Goal: Transaction & Acquisition: Purchase product/service

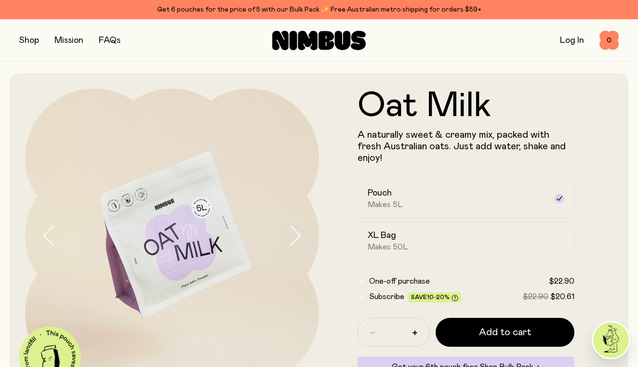
click at [32, 39] on button "button" at bounding box center [29, 40] width 20 height 13
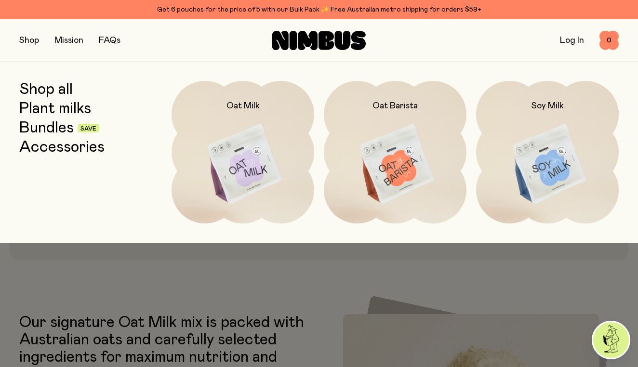
scroll to position [165, 0]
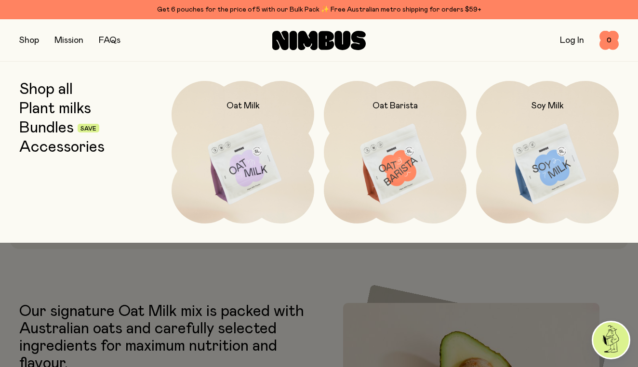
click at [281, 267] on div at bounding box center [319, 264] width 638 height 42
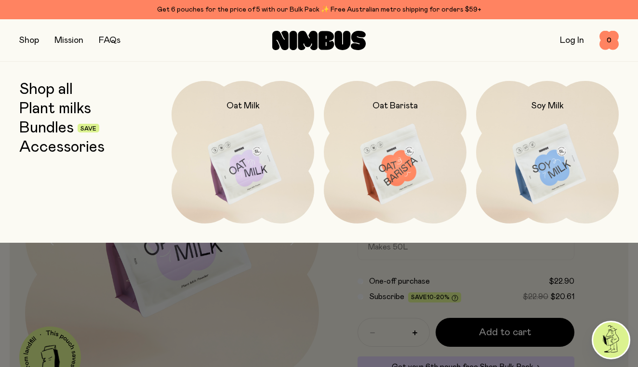
scroll to position [0, 0]
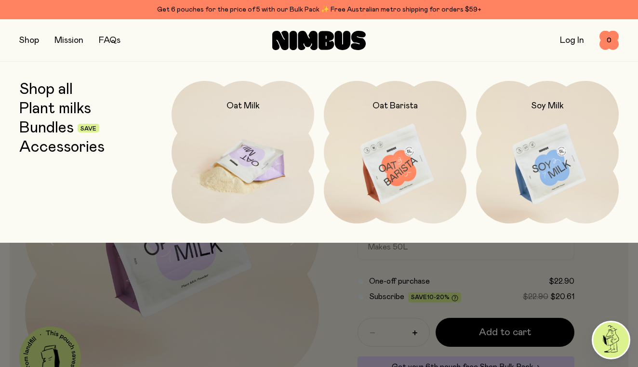
click at [239, 107] on h2 "Oat Milk" at bounding box center [243, 106] width 33 height 12
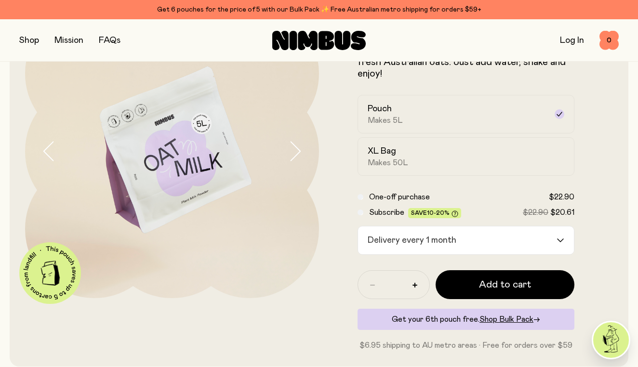
scroll to position [91, 0]
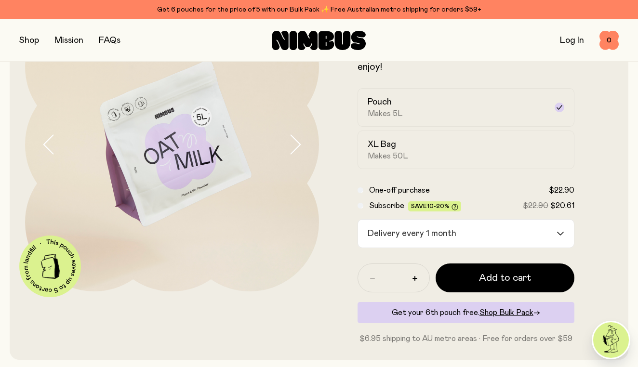
click at [560, 232] on icon "Search for option" at bounding box center [561, 234] width 8 height 4
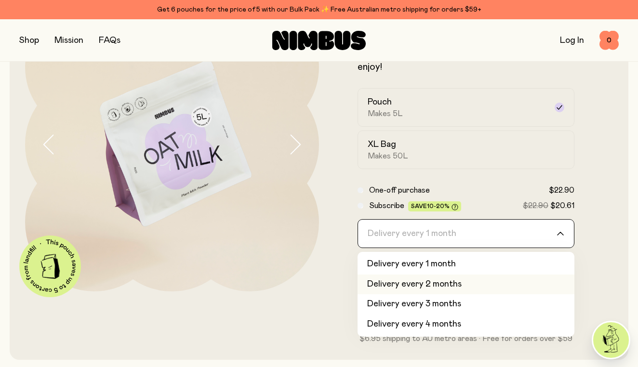
scroll to position [0, 0]
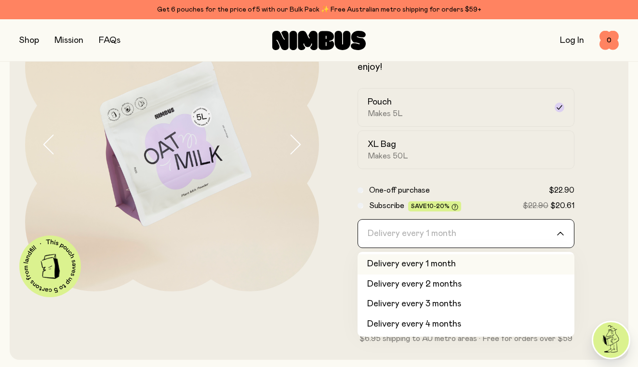
click at [455, 254] on li "Delivery every 1 month" at bounding box center [466, 264] width 217 height 20
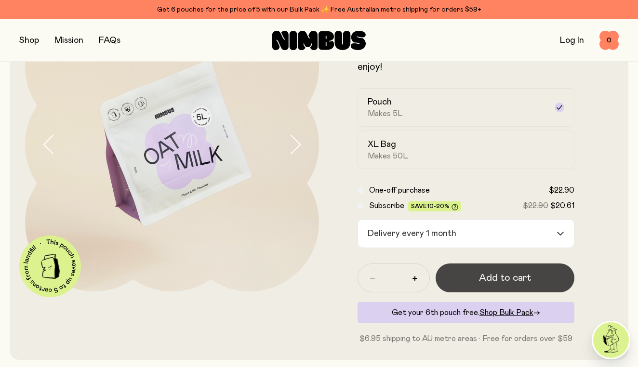
click at [491, 271] on span "Add to cart" at bounding box center [505, 277] width 52 height 13
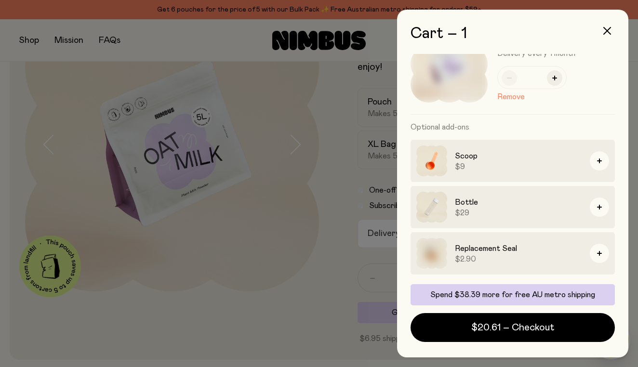
scroll to position [40, 0]
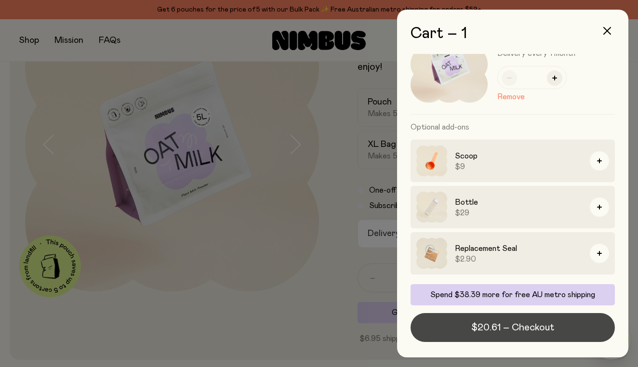
click at [528, 326] on span "$20.61 – Checkout" at bounding box center [512, 327] width 83 height 13
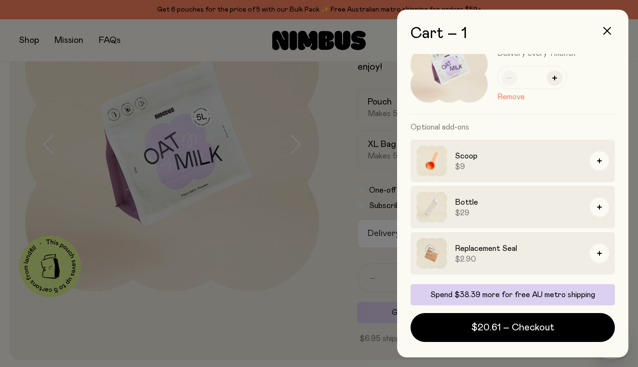
scroll to position [0, 0]
click at [606, 27] on button "button" at bounding box center [607, 30] width 23 height 23
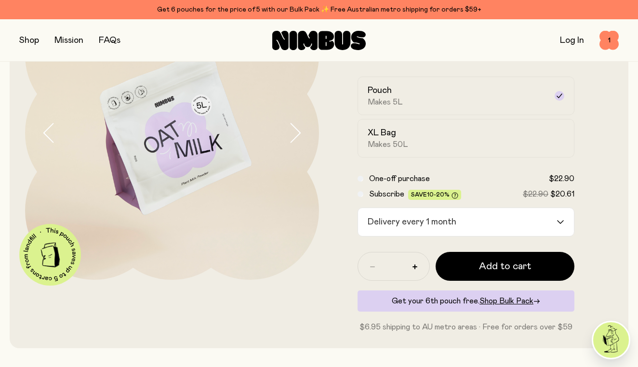
scroll to position [103, 0]
click at [283, 258] on img at bounding box center [172, 133] width 294 height 294
click at [414, 259] on button "button" at bounding box center [414, 266] width 15 height 15
type input "*"
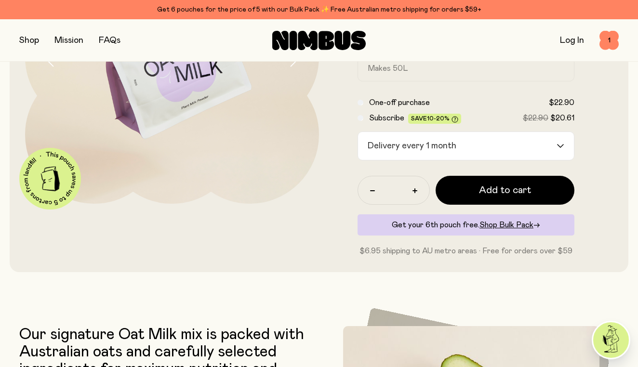
scroll to position [186, 0]
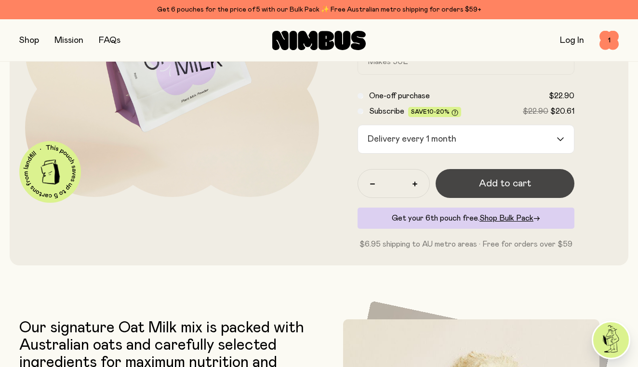
click at [520, 177] on span "Add to cart" at bounding box center [505, 183] width 52 height 13
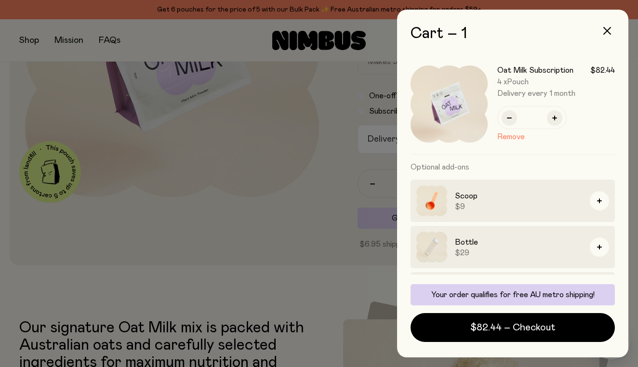
scroll to position [0, 0]
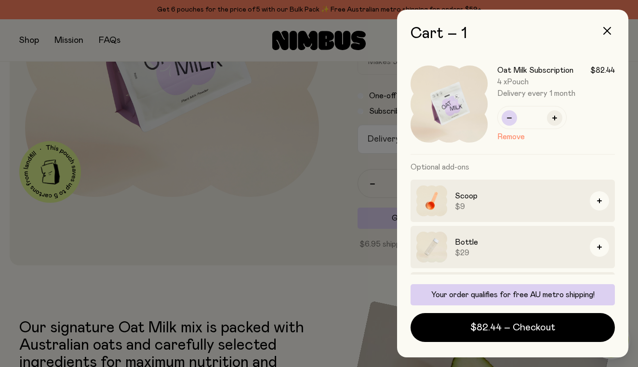
click at [509, 118] on icon "button" at bounding box center [509, 118] width 5 height 1
type input "*"
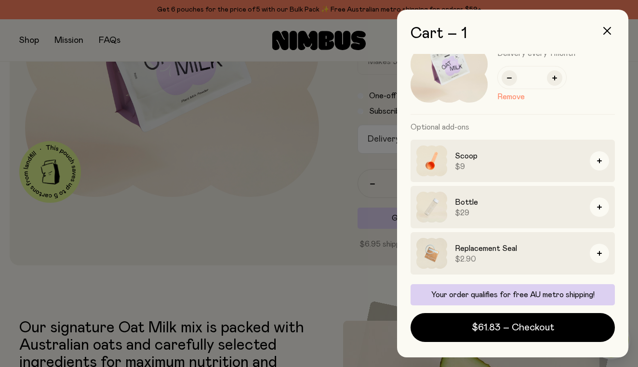
scroll to position [40, 0]
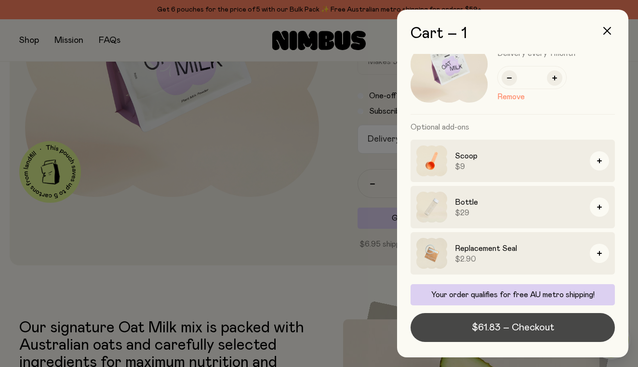
click at [513, 326] on span "$61.83 – Checkout" at bounding box center [513, 327] width 82 height 13
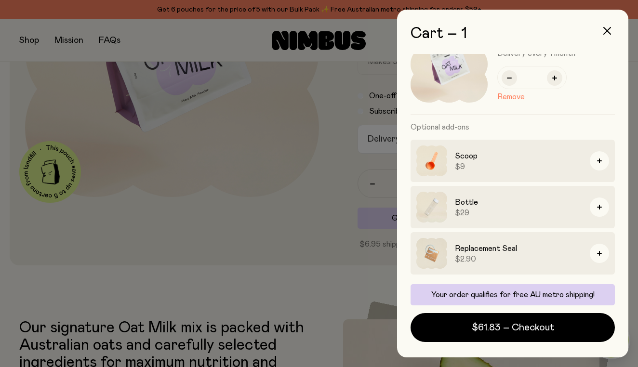
scroll to position [0, 0]
click at [608, 30] on icon "button" at bounding box center [607, 31] width 8 height 8
